Goal: Information Seeking & Learning: Learn about a topic

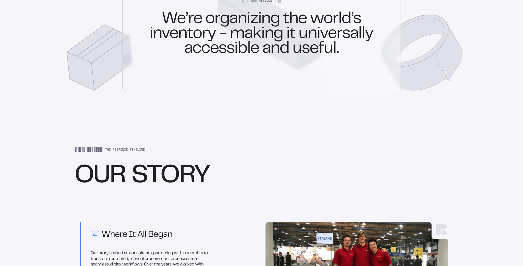
scroll to position [380, 0]
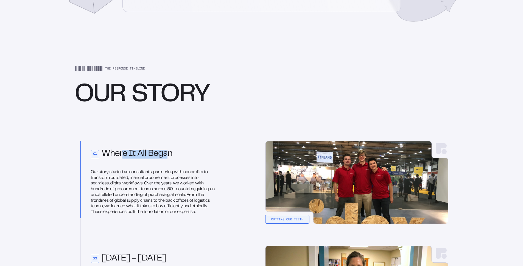
drag, startPoint x: 159, startPoint y: 155, endPoint x: 168, endPoint y: 155, distance: 8.8
click at [168, 155] on h2 "01 Where It All Began" at bounding box center [154, 154] width 127 height 9
click at [118, 173] on p "Our story started as consultants, partnering with nonprofits to transform outda…" at bounding box center [154, 192] width 127 height 46
drag, startPoint x: 135, startPoint y: 172, endPoint x: 164, endPoint y: 172, distance: 28.6
click at [164, 172] on p "Our story started as consultants, partnering with nonprofits to transform outda…" at bounding box center [154, 192] width 127 height 46
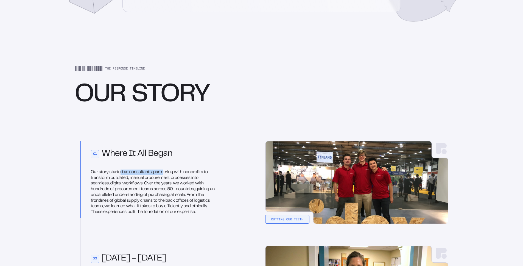
click at [164, 172] on p "Our story started as consultants, partnering with nonprofits to transform outda…" at bounding box center [154, 192] width 127 height 46
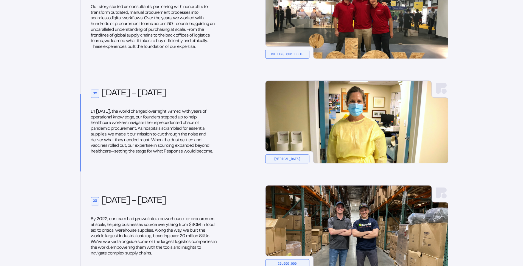
scroll to position [523, 0]
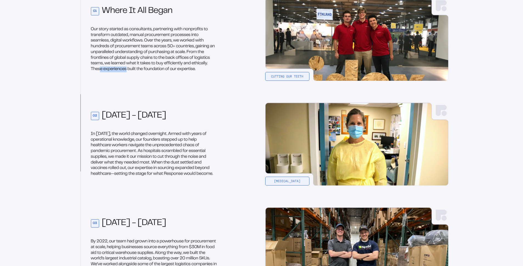
drag, startPoint x: 101, startPoint y: 67, endPoint x: 132, endPoint y: 68, distance: 30.8
click at [131, 68] on p "Our story started as consultants, partnering with nonprofits to transform outda…" at bounding box center [154, 50] width 127 height 46
click at [132, 68] on p "Our story started as consultants, partnering with nonprofits to transform outda…" at bounding box center [154, 50] width 127 height 46
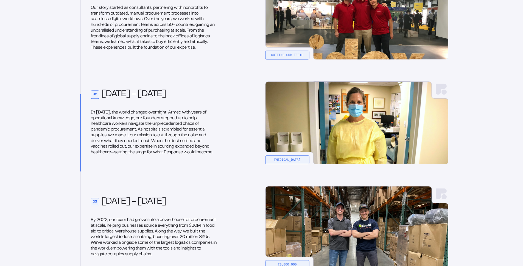
scroll to position [561, 0]
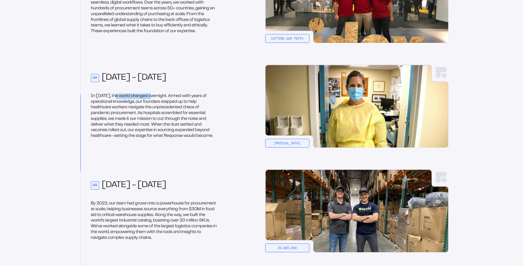
drag, startPoint x: 116, startPoint y: 98, endPoint x: 164, endPoint y: 100, distance: 47.8
click at [163, 100] on p "In [DATE], the world changed overnight. Armed with years of operational knowled…" at bounding box center [154, 116] width 127 height 46
click at [164, 100] on p "In [DATE], the world changed overnight. Armed with years of operational knowled…" at bounding box center [154, 116] width 127 height 46
click at [151, 103] on p "In [DATE], the world changed overnight. Armed with years of operational knowled…" at bounding box center [154, 116] width 127 height 46
click at [137, 110] on p "In [DATE], the world changed overnight. Armed with years of operational knowled…" at bounding box center [154, 116] width 127 height 46
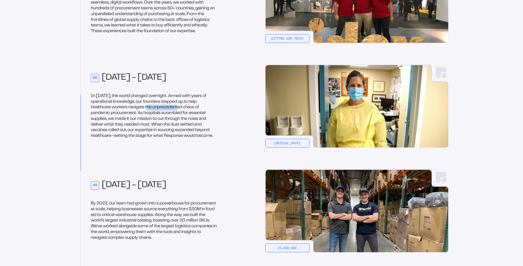
drag, startPoint x: 153, startPoint y: 109, endPoint x: 185, endPoint y: 110, distance: 32.7
click at [185, 110] on p "In [DATE], the world changed overnight. Armed with years of operational knowled…" at bounding box center [154, 116] width 127 height 46
click at [168, 117] on p "In [DATE], the world changed overnight. Armed with years of operational knowled…" at bounding box center [154, 116] width 127 height 46
drag, startPoint x: 165, startPoint y: 114, endPoint x: 182, endPoint y: 118, distance: 17.9
click at [182, 118] on p "In [DATE], the world changed overnight. Armed with years of operational knowled…" at bounding box center [154, 116] width 127 height 46
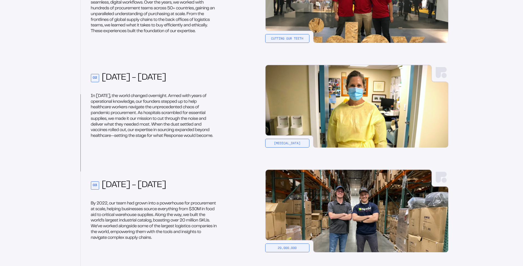
click at [182, 118] on p "In [DATE], the world changed overnight. Armed with years of operational knowled…" at bounding box center [154, 116] width 127 height 46
drag, startPoint x: 137, startPoint y: 121, endPoint x: 161, endPoint y: 125, distance: 24.1
click at [161, 125] on p "In [DATE], the world changed overnight. Armed with years of operational knowled…" at bounding box center [154, 116] width 127 height 46
click at [169, 126] on p "In [DATE], the world changed overnight. Armed with years of operational knowled…" at bounding box center [154, 116] width 127 height 46
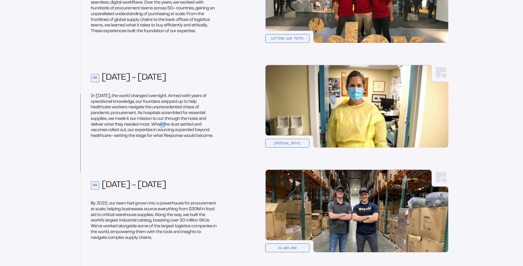
click at [168, 126] on p "In [DATE], the world changed overnight. Armed with years of operational knowled…" at bounding box center [154, 116] width 127 height 46
click at [183, 129] on p "In [DATE], the world changed overnight. Armed with years of operational knowled…" at bounding box center [154, 116] width 127 height 46
click at [184, 132] on p "In [DATE], the world changed overnight. Armed with years of operational knowled…" at bounding box center [154, 116] width 127 height 46
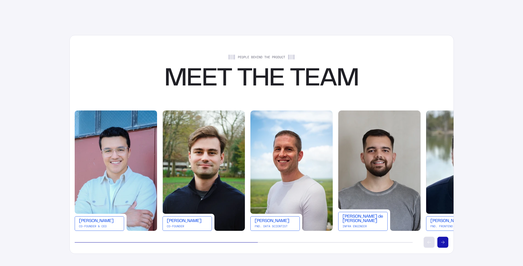
scroll to position [1014, 0]
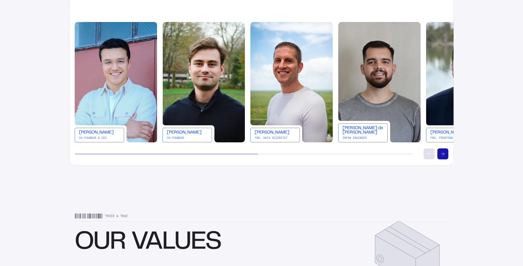
click at [189, 135] on div "[PERSON_NAME]" at bounding box center [187, 132] width 41 height 4
click at [437, 152] on div at bounding box center [262, 153] width 374 height 11
click at [439, 153] on button "Scroll right" at bounding box center [443, 153] width 11 height 11
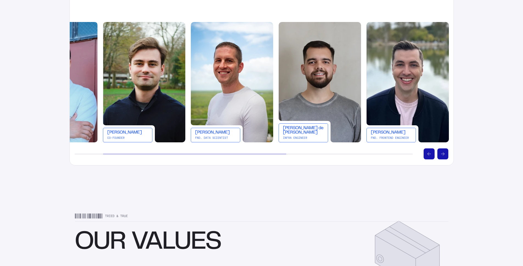
scroll to position [0, 88]
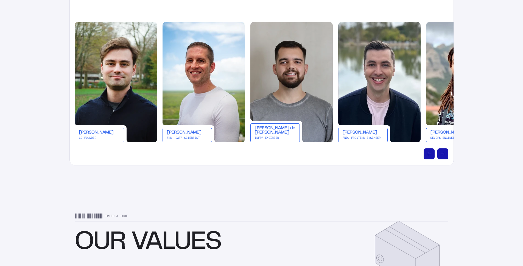
click at [443, 154] on icon "Scroll right" at bounding box center [442, 153] width 3 height 3
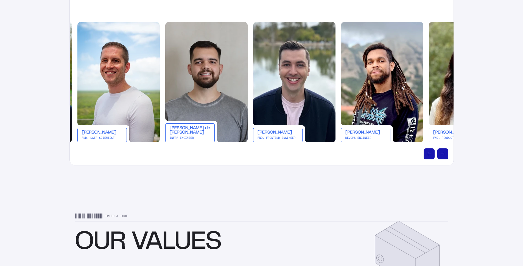
scroll to position [0, 176]
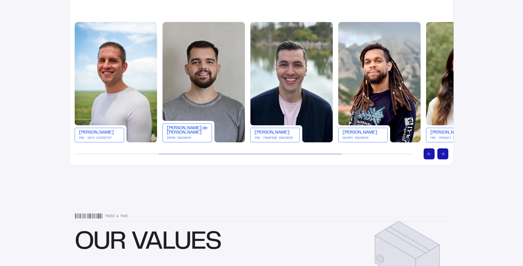
click at [449, 155] on div "[PERSON_NAME] Co-Founder & CEO [PERSON_NAME] Co-Founder [PERSON_NAME] FND. Data…" at bounding box center [262, 91] width 384 height 138
click at [445, 155] on button "Scroll right" at bounding box center [443, 153] width 11 height 11
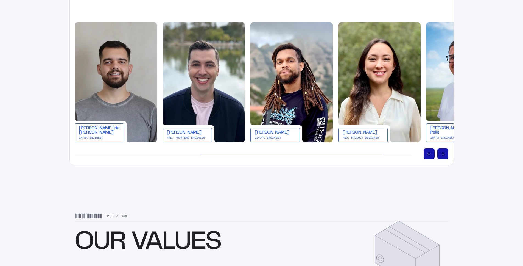
click at [445, 155] on button "Scroll right" at bounding box center [443, 153] width 11 height 11
click at [445, 154] on button "Scroll right" at bounding box center [443, 153] width 11 height 11
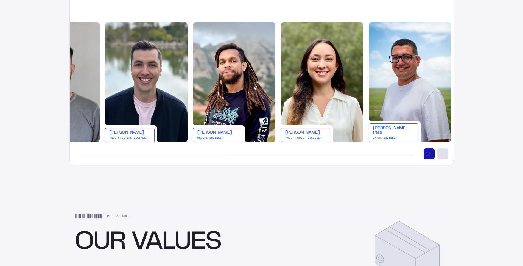
scroll to position [0, 324]
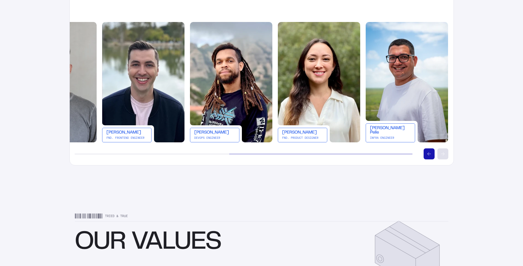
click at [422, 154] on div at bounding box center [262, 153] width 374 height 11
click at [424, 154] on button "Scroll left" at bounding box center [429, 153] width 11 height 11
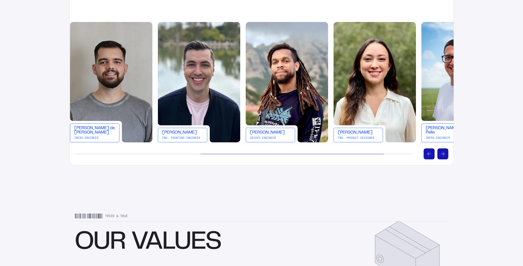
scroll to position [0, 264]
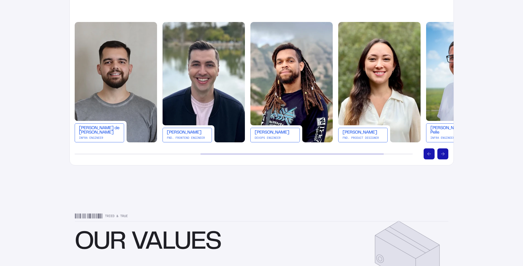
click at [426, 154] on button "Scroll left" at bounding box center [429, 153] width 11 height 11
click at [429, 154] on icon "Scroll left" at bounding box center [429, 153] width 3 height 3
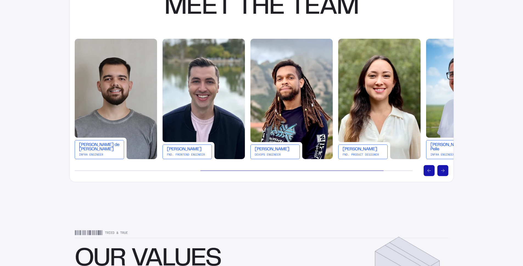
scroll to position [963, 0]
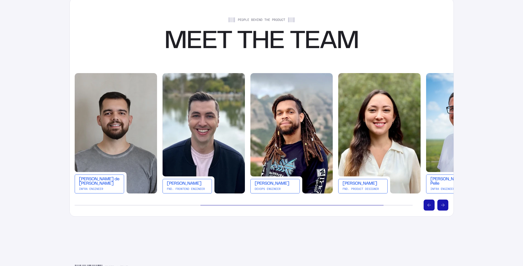
click at [430, 202] on button "Scroll left" at bounding box center [429, 204] width 11 height 11
click at [429, 205] on 415 "Scroll left" at bounding box center [430, 205] width 4 height 0
click at [429, 205] on icon "Scroll left" at bounding box center [429, 205] width 3 height 3
click at [441, 204] on button "Scroll right" at bounding box center [443, 205] width 11 height 11
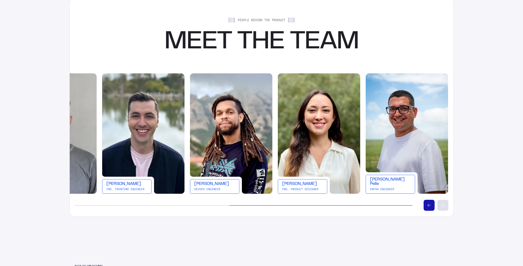
click at [430, 207] on button "Scroll left" at bounding box center [429, 205] width 11 height 11
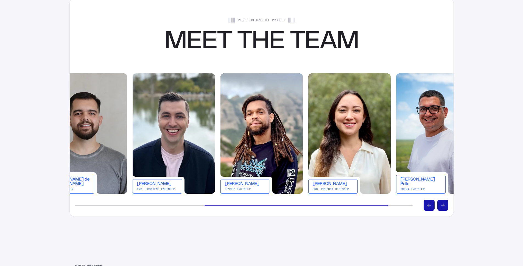
scroll to position [0, 264]
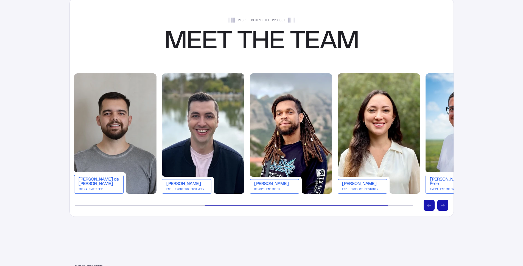
click at [430, 207] on button "Scroll left" at bounding box center [429, 205] width 11 height 11
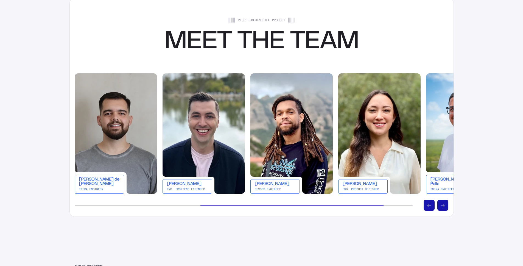
click at [430, 207] on button "Scroll left" at bounding box center [429, 205] width 11 height 11
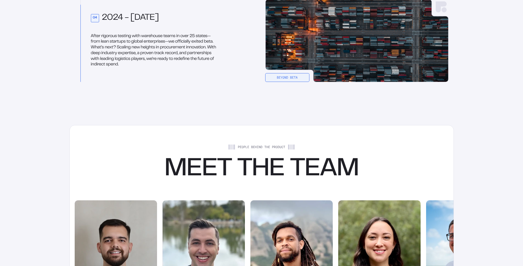
scroll to position [760, 0]
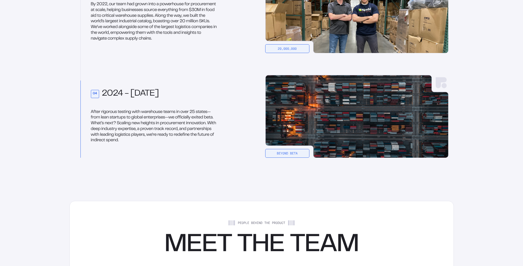
click at [154, 120] on p "After rigorous testing with warehouse teams in over 25 states—from lean startup…" at bounding box center [154, 126] width 127 height 34
drag, startPoint x: 119, startPoint y: 120, endPoint x: 175, endPoint y: 126, distance: 55.5
click at [175, 126] on p "After rigorous testing with warehouse teams in over 25 states—from lean startup…" at bounding box center [154, 126] width 127 height 34
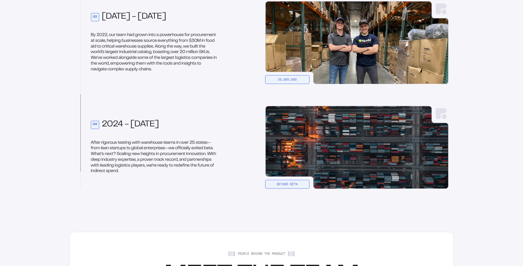
scroll to position [660, 0]
